Goal: Task Accomplishment & Management: Manage account settings

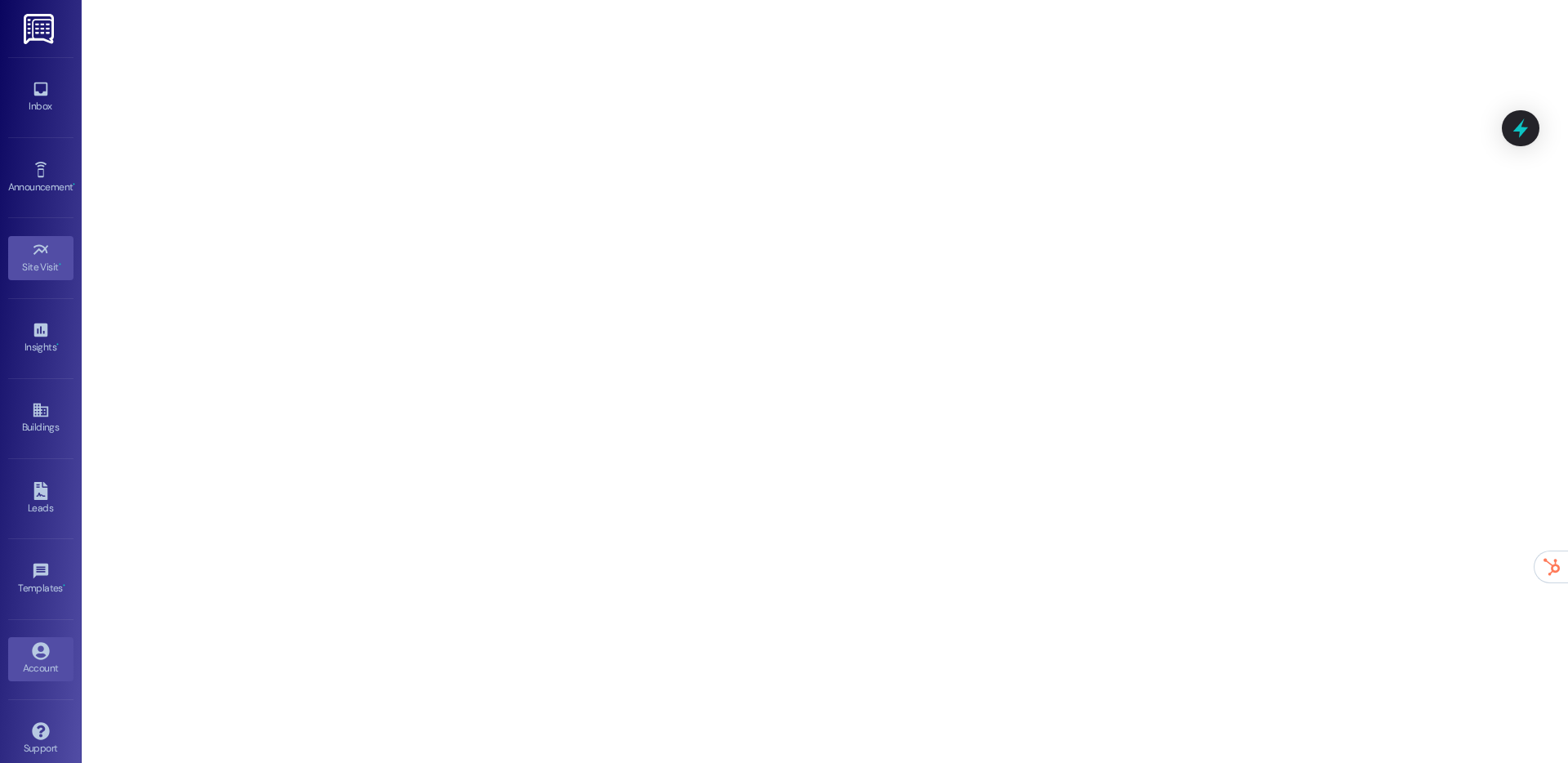
click at [28, 668] on div "Account" at bounding box center [40, 667] width 82 height 16
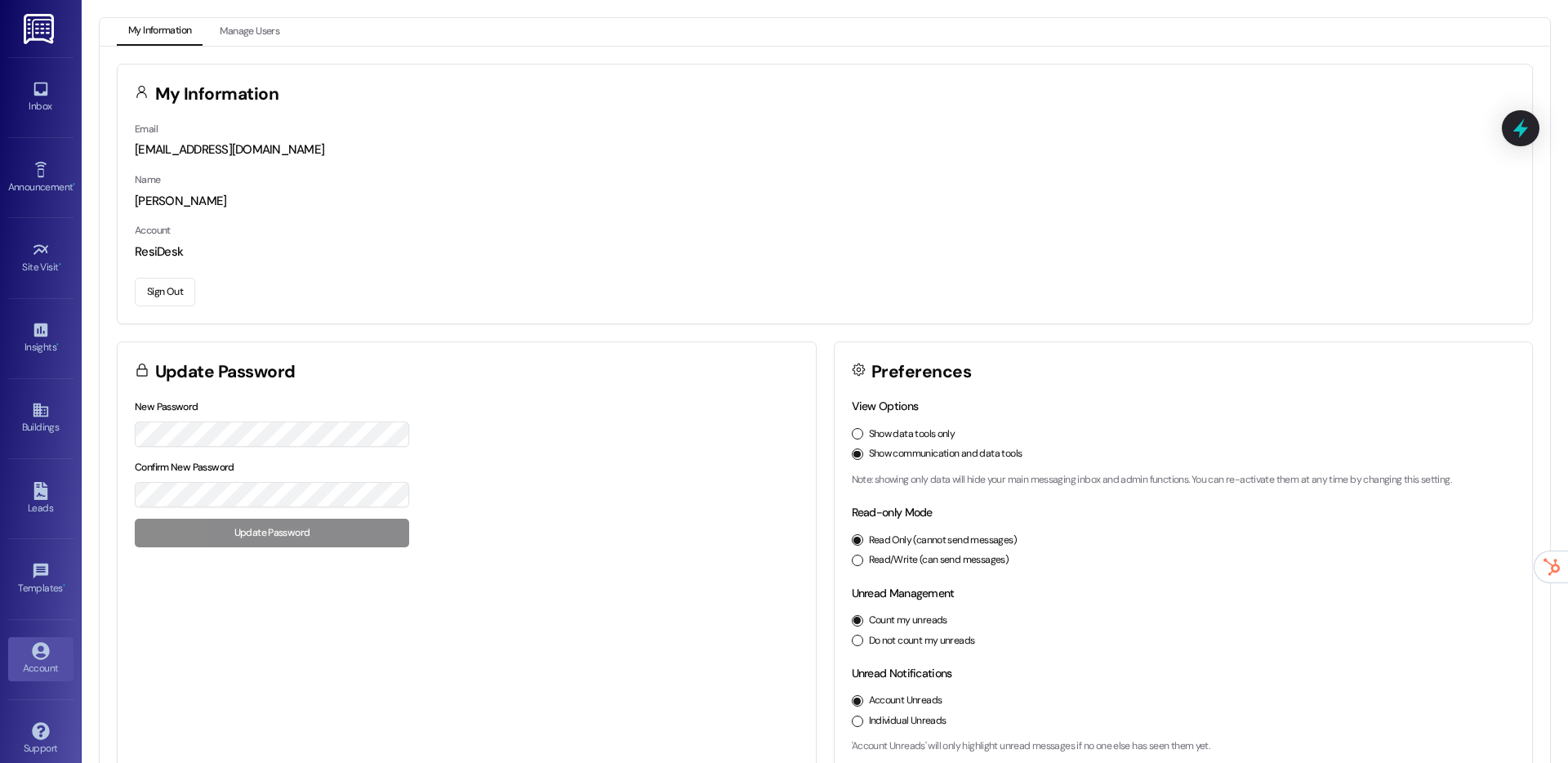
click at [167, 294] on button "Sign Out" at bounding box center [165, 292] width 60 height 28
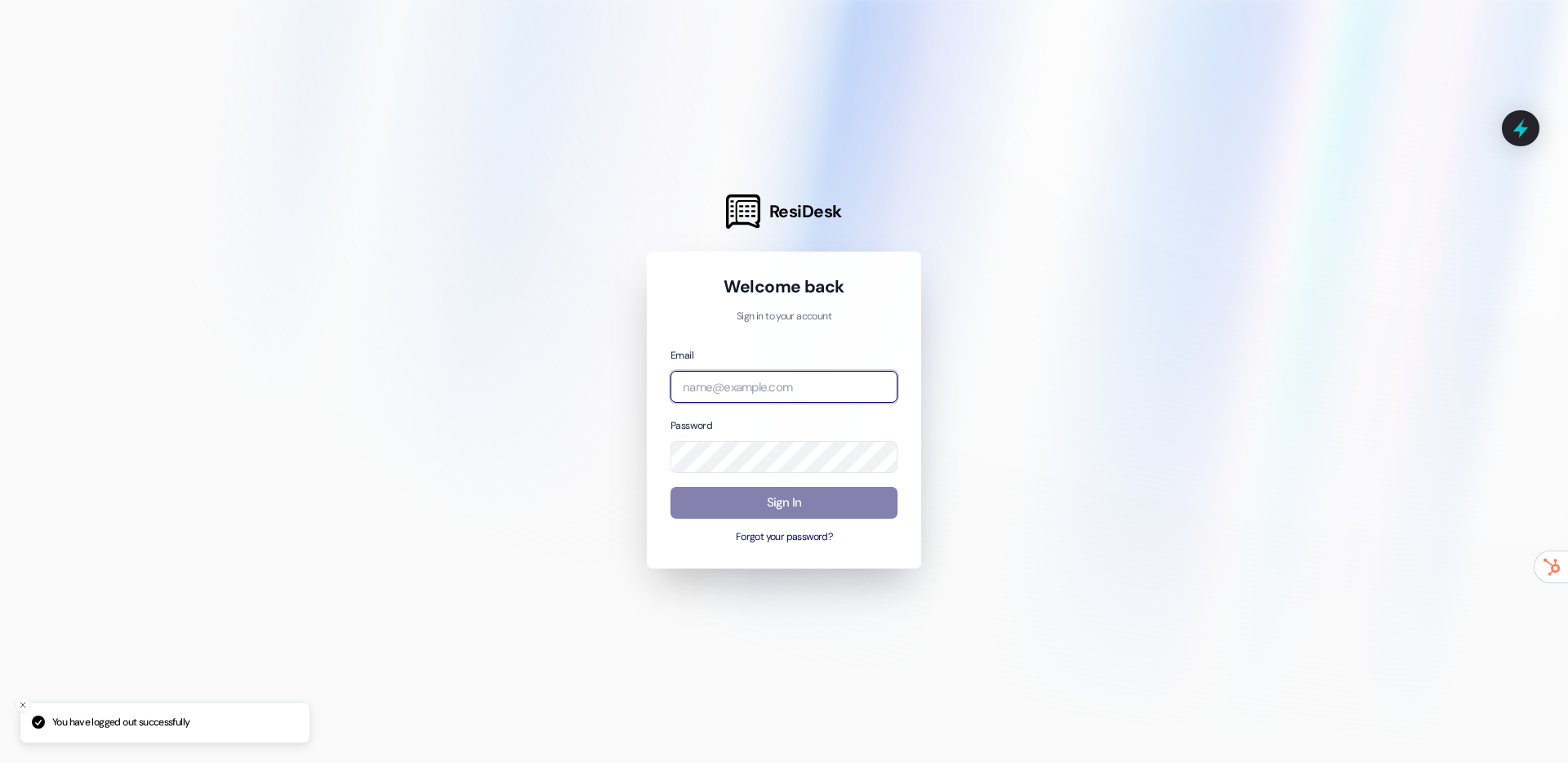
click at [687, 380] on input "email" at bounding box center [783, 387] width 227 height 32
type input "[EMAIL_ADDRESS][DOMAIN_NAME]"
